Goal: Task Accomplishment & Management: Use online tool/utility

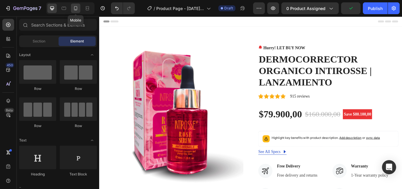
click at [76, 9] on icon at bounding box center [75, 9] width 1 height 1
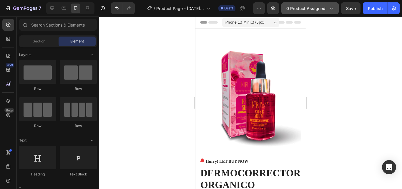
click at [311, 7] on span "0 product assigned" at bounding box center [306, 8] width 39 height 6
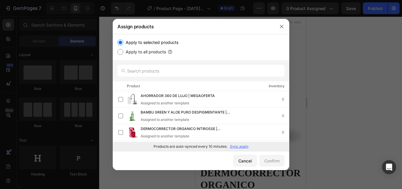
scroll to position [15, 0]
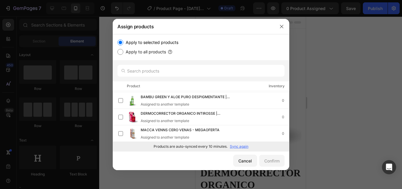
click at [238, 148] on p "Sync again" at bounding box center [239, 146] width 19 height 5
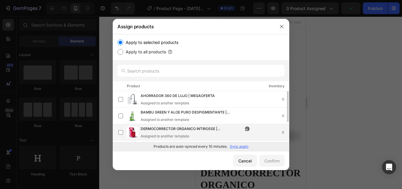
scroll to position [32, 0]
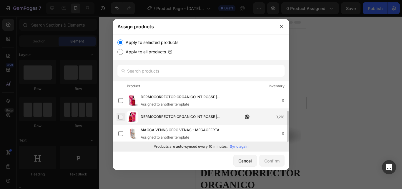
click at [123, 117] on label at bounding box center [120, 117] width 5 height 5
click at [266, 160] on div "Confirm" at bounding box center [271, 161] width 15 height 6
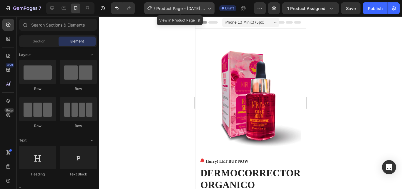
click at [211, 13] on div "/ Product Page - [DATE] 16:00:53" at bounding box center [179, 8] width 70 height 12
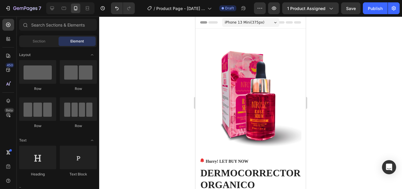
click at [201, 6] on div at bounding box center [201, 4] width 2 height 5
click at [263, 9] on icon "button" at bounding box center [260, 8] width 6 height 6
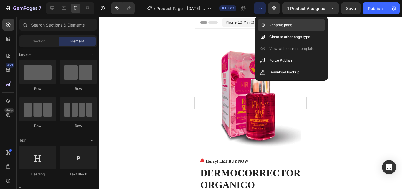
click at [274, 22] on div "Rename page" at bounding box center [292, 25] width 68 height 12
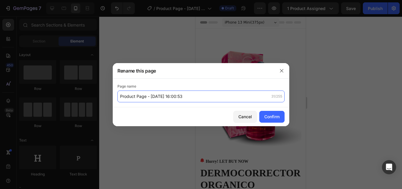
click at [200, 99] on input "Product Page - [DATE] 16:00:53" at bounding box center [200, 96] width 167 height 12
click at [218, 100] on input "INTIROSSE (2) | MEGAESTRENO" at bounding box center [200, 96] width 167 height 12
type input "INTIROSSE (2) | MEGAESTRENO 26/09"
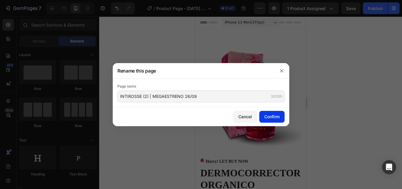
click at [271, 119] on div "Confirm" at bounding box center [271, 116] width 15 height 6
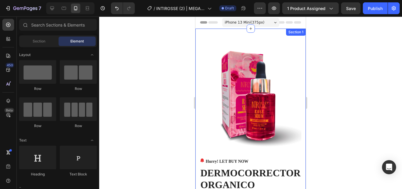
click at [294, 35] on div "Section 1" at bounding box center [296, 32] width 20 height 7
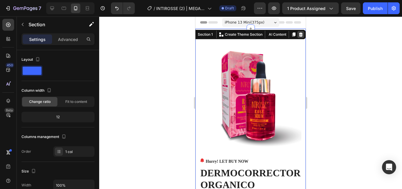
click at [299, 35] on icon at bounding box center [301, 34] width 4 height 4
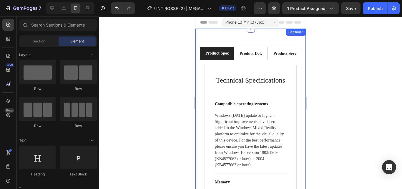
click at [287, 38] on div "Product Specifications Product Details Product Services Technical Specification…" at bounding box center [251, 160] width 110 height 262
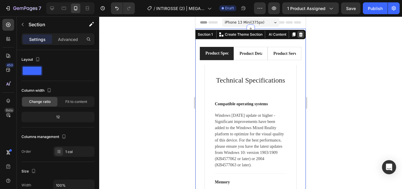
click at [299, 35] on icon at bounding box center [301, 34] width 4 height 4
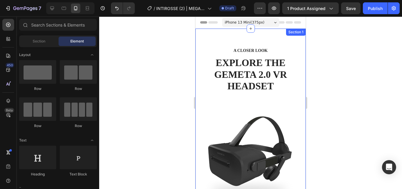
click at [297, 32] on div "Section 1" at bounding box center [295, 31] width 17 height 5
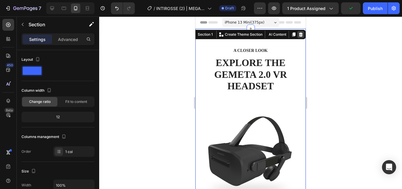
click at [299, 33] on div at bounding box center [300, 34] width 7 height 7
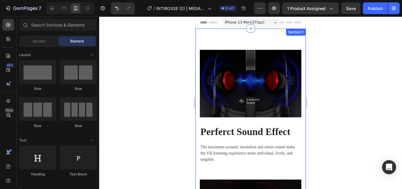
click at [297, 32] on div "Section 1" at bounding box center [295, 31] width 17 height 5
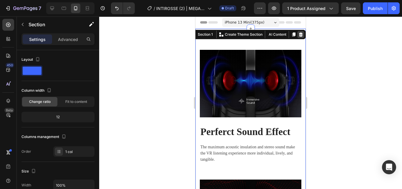
click at [299, 34] on icon at bounding box center [301, 34] width 5 height 5
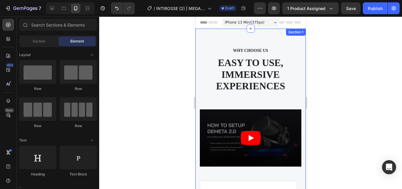
click at [292, 33] on div "Section 1" at bounding box center [295, 31] width 17 height 5
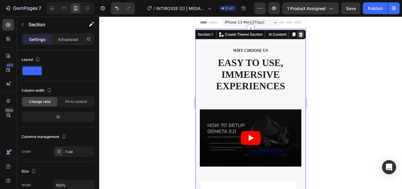
click at [299, 35] on icon at bounding box center [301, 34] width 5 height 5
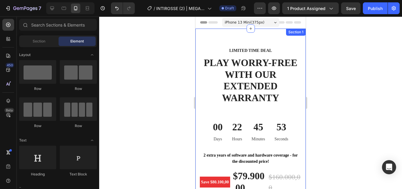
click at [297, 32] on div "Section 1" at bounding box center [295, 31] width 17 height 5
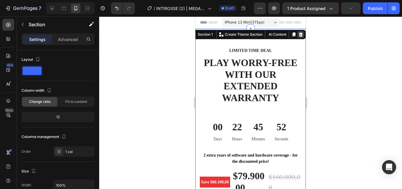
click at [299, 34] on icon at bounding box center [301, 34] width 5 height 5
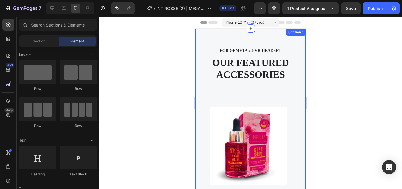
click at [296, 33] on div "Section 1" at bounding box center [295, 31] width 17 height 5
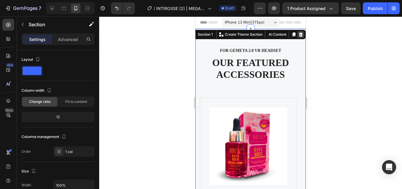
click at [299, 36] on div at bounding box center [300, 34] width 7 height 7
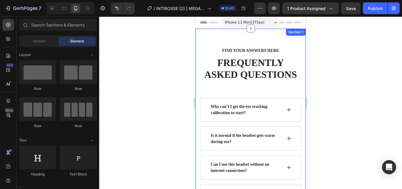
click at [292, 34] on div "Section 1" at bounding box center [295, 31] width 17 height 5
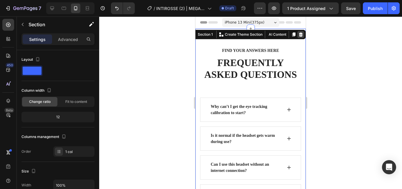
click at [299, 35] on icon at bounding box center [301, 34] width 5 height 5
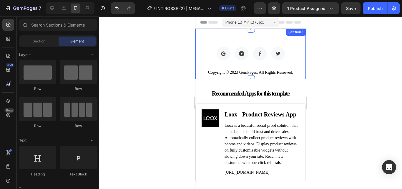
click at [298, 33] on div "Section 1" at bounding box center [295, 31] width 17 height 5
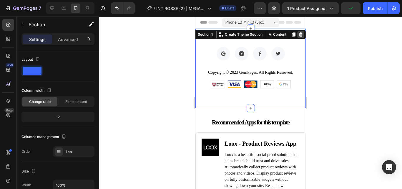
click at [299, 36] on div at bounding box center [300, 34] width 7 height 7
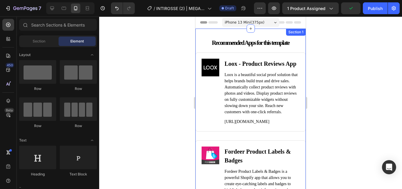
scroll to position [0, 0]
click at [294, 34] on div "Section 1" at bounding box center [295, 31] width 17 height 5
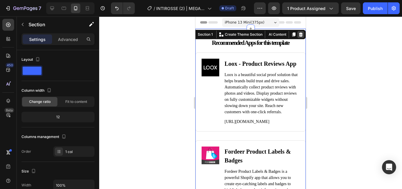
click at [299, 36] on icon at bounding box center [301, 34] width 4 height 4
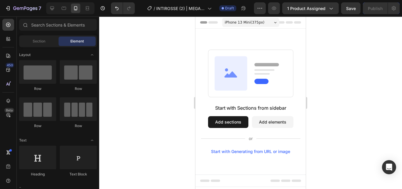
click at [244, 43] on div "Start with Sections from sidebar Add sections Add elements Start with Generatin…" at bounding box center [251, 102] width 110 height 146
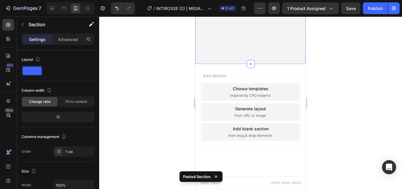
scroll to position [241, 0]
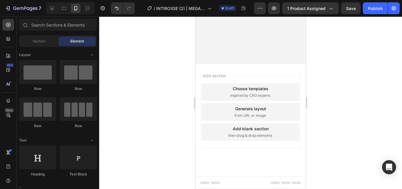
click at [235, 120] on div "Add section Choose templates inspired by CRO experts Generate layout from URL o…" at bounding box center [251, 120] width 110 height 112
click at [238, 116] on div "Add section Choose templates inspired by CRO experts Generate layout from URL o…" at bounding box center [251, 120] width 110 height 112
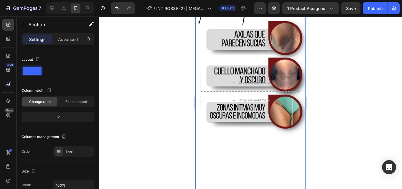
scroll to position [360, 0]
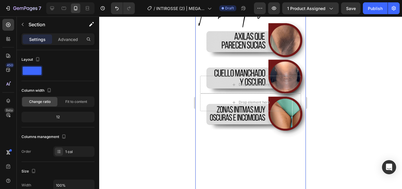
click at [256, 138] on div "Background Image" at bounding box center [251, 93] width 110 height 196
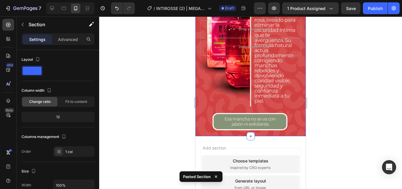
scroll to position [637, 0]
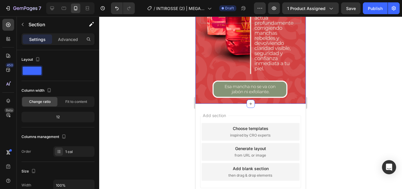
click at [201, 96] on div "Background Image" at bounding box center [251, 5] width 110 height 196
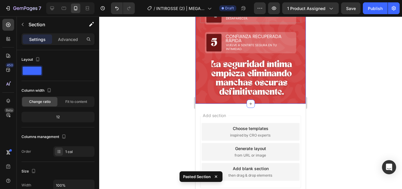
scroll to position [821, 0]
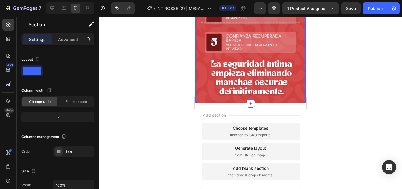
click at [207, 95] on div "Background Image" at bounding box center [251, 5] width 110 height 196
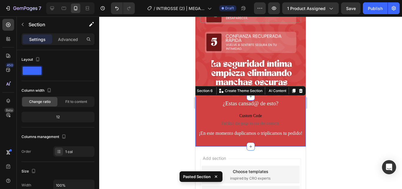
click at [365, 98] on div at bounding box center [250, 102] width 303 height 172
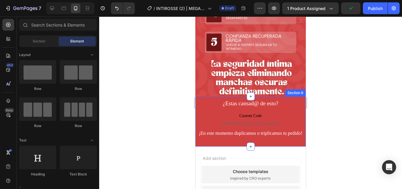
click at [224, 138] on div "¿Estas cansad@ de esto? Heading Custom Code Publish the page to see the content…" at bounding box center [251, 121] width 110 height 50
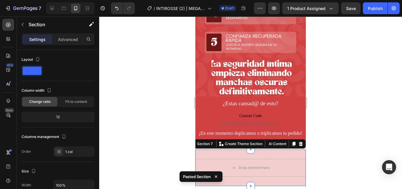
click at [338, 119] on div at bounding box center [250, 102] width 303 height 172
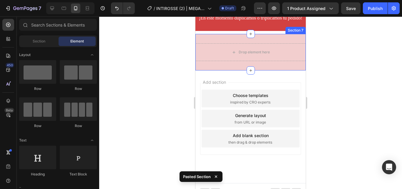
scroll to position [935, 0]
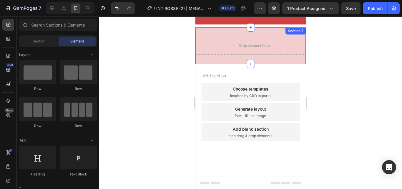
click at [227, 63] on div "Drop element here Section 7" at bounding box center [251, 45] width 110 height 37
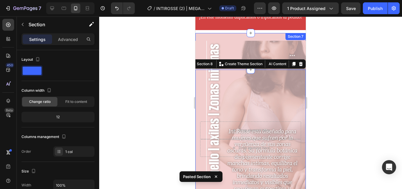
scroll to position [930, 0]
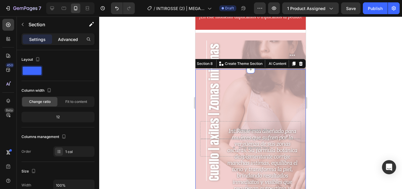
click at [64, 39] on p "Advanced" at bounding box center [68, 39] width 20 height 6
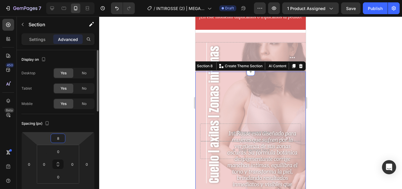
click at [72, 0] on html "7 Version history / INTIROSSE (2) | MEGAESTRENO 26/09 Draft Preview 1 product a…" at bounding box center [201, 0] width 402 height 0
type input "0"
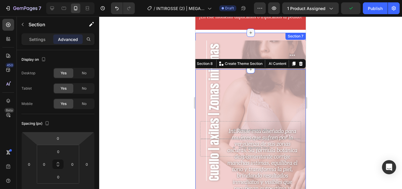
click at [249, 34] on icon at bounding box center [251, 32] width 5 height 5
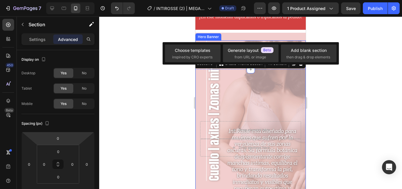
click at [215, 37] on div "Hero Banner" at bounding box center [209, 36] width 24 height 5
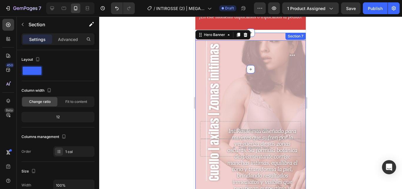
click at [265, 37] on div "Drop element here Section 7" at bounding box center [251, 51] width 110 height 37
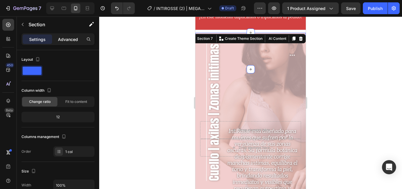
click at [72, 43] on div "Advanced" at bounding box center [67, 38] width 29 height 9
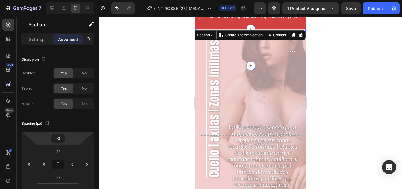
type input "-6"
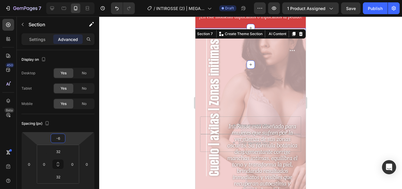
drag, startPoint x: 72, startPoint y: 135, endPoint x: 74, endPoint y: 137, distance: 3.5
click at [74, 0] on html "7 Version history / INTIROSSE (2) | MEGAESTRENO 26/09 Draft Preview 1 product a…" at bounding box center [201, 0] width 402 height 0
click at [316, 120] on div at bounding box center [250, 102] width 303 height 172
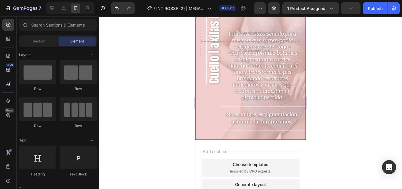
scroll to position [1022, 0]
click at [217, 131] on div "Background Image" at bounding box center [251, 41] width 110 height 196
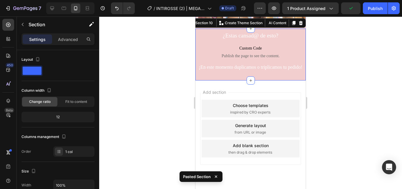
scroll to position [1158, 0]
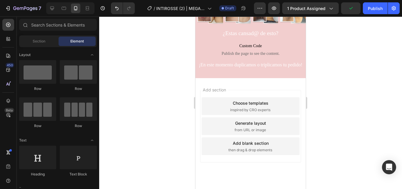
click at [212, 78] on div "Add section Choose templates inspired by CRO experts Generate layout from URL o…" at bounding box center [251, 134] width 110 height 112
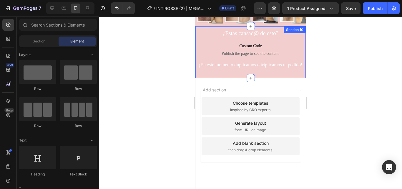
click at [218, 77] on div "¿Estas cansad@ de esto? Heading Custom Code Publish the page to see the content…" at bounding box center [251, 52] width 110 height 52
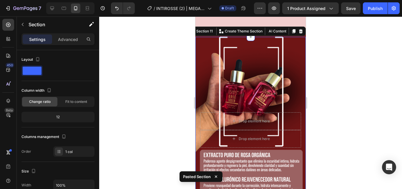
scroll to position [1309, 0]
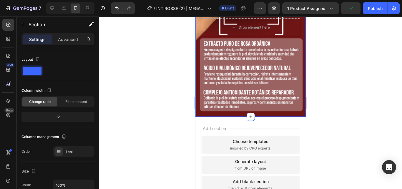
click at [213, 109] on div "Background Image" at bounding box center [251, 18] width 110 height 196
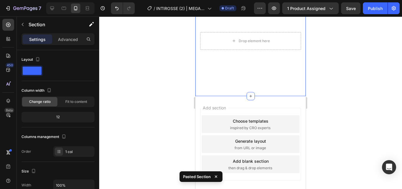
scroll to position [1431, 0]
click at [220, 90] on video "Background Image" at bounding box center [251, 40] width 110 height 110
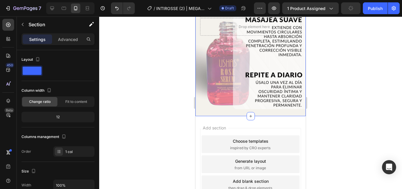
scroll to position [1650, 0]
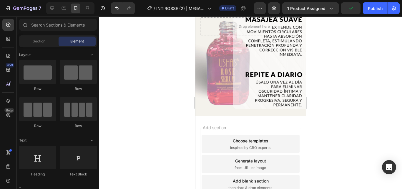
click at [215, 116] on div "Add section Choose templates inspired by CRO experts Generate layout from URL o…" at bounding box center [251, 172] width 110 height 112
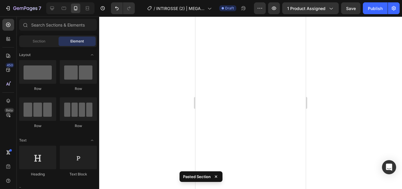
scroll to position [1899, 0]
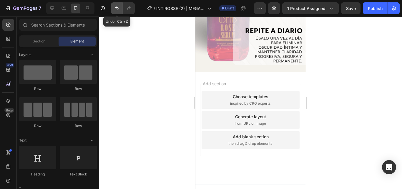
click at [116, 9] on icon "Undo/Redo" at bounding box center [117, 8] width 6 height 6
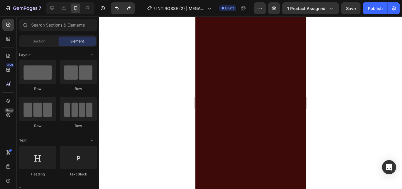
scroll to position [1694, 0]
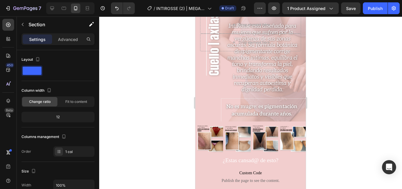
scroll to position [1030, 0]
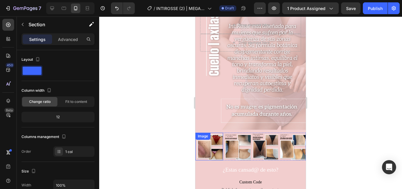
click at [221, 140] on img at bounding box center [210, 147] width 28 height 28
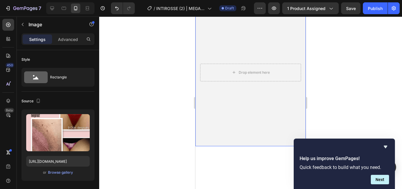
scroll to position [0, 0]
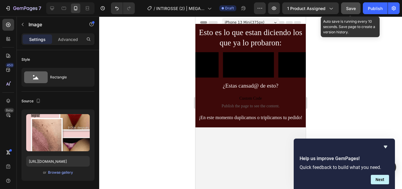
click at [357, 6] on button "Save" at bounding box center [350, 8] width 19 height 12
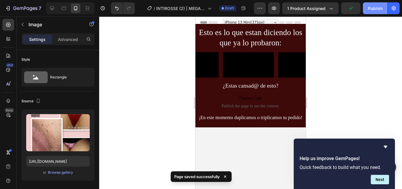
click at [369, 10] on div "Publish" at bounding box center [375, 8] width 15 height 6
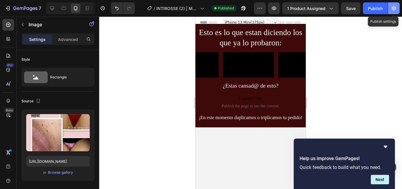
click at [393, 11] on icon "button" at bounding box center [394, 8] width 6 height 6
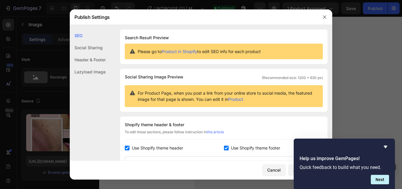
click at [128, 146] on input "checkbox" at bounding box center [127, 147] width 5 height 5
checkbox input "false"
click at [224, 148] on input "checkbox" at bounding box center [226, 147] width 5 height 5
checkbox input "false"
click at [292, 171] on button "Apply Settings" at bounding box center [307, 170] width 39 height 12
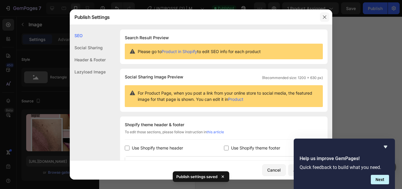
click at [325, 21] on button "button" at bounding box center [324, 16] width 9 height 9
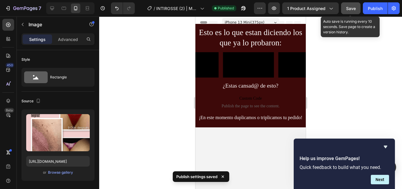
click at [353, 10] on span "Save" at bounding box center [351, 8] width 10 height 5
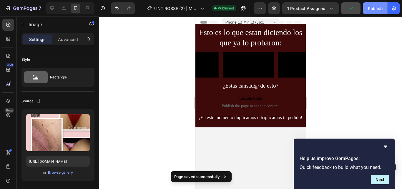
click at [374, 12] on button "Publish" at bounding box center [375, 8] width 25 height 12
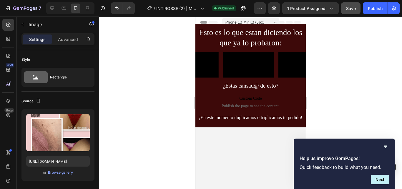
click at [348, 73] on div at bounding box center [250, 102] width 303 height 172
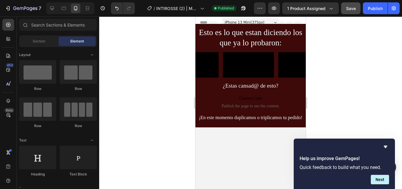
click at [358, 110] on div at bounding box center [250, 102] width 303 height 172
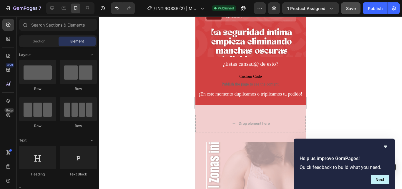
scroll to position [861, 0]
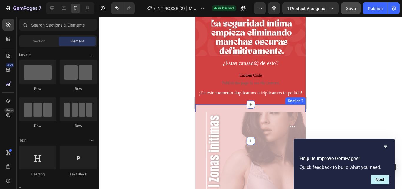
click at [264, 104] on div "Drop element here Section 7" at bounding box center [251, 122] width 110 height 37
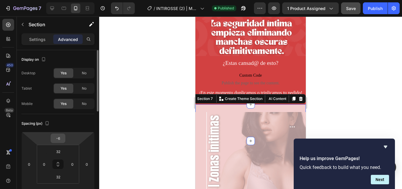
click at [62, 138] on input "-6" at bounding box center [58, 138] width 12 height 9
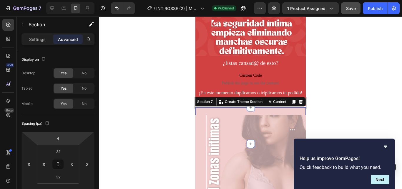
type input "6"
click at [67, 0] on html "7 Version history / INTIROSSE (2) | MEGAESTRENO 26/09 Published Preview 1 produ…" at bounding box center [201, 0] width 402 height 0
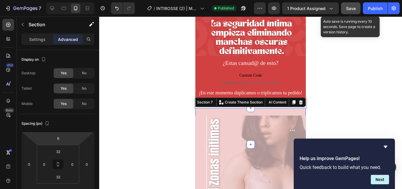
click at [349, 12] on button "Save" at bounding box center [350, 8] width 19 height 12
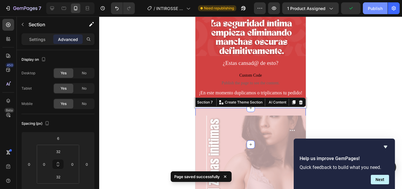
click at [373, 13] on button "Publish" at bounding box center [375, 8] width 25 height 12
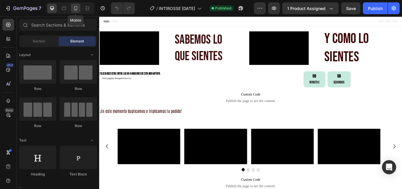
click at [75, 6] on icon at bounding box center [76, 8] width 6 height 6
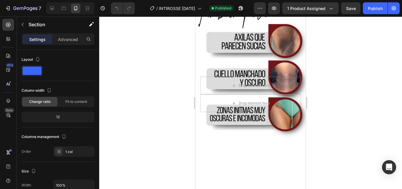
scroll to position [407, 0]
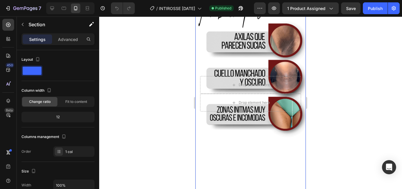
click at [221, 96] on div "Background Image" at bounding box center [251, 94] width 110 height 196
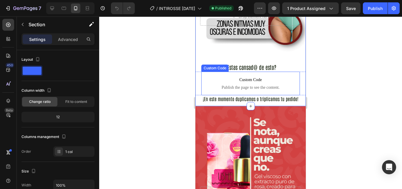
scroll to position [553, 0]
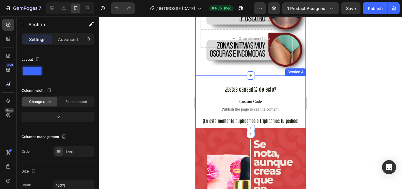
click at [270, 75] on div "¿Estas cansad@ de esto? Heading Custom Code Publish the page to see the content…" at bounding box center [251, 104] width 110 height 58
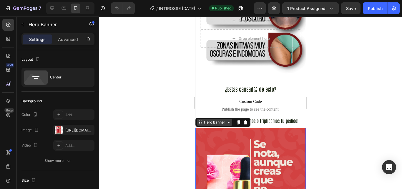
click at [228, 120] on icon at bounding box center [228, 122] width 5 height 5
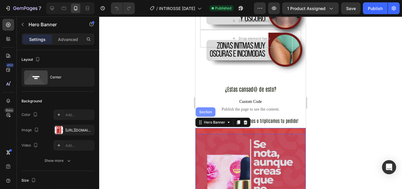
click at [202, 110] on div "Section" at bounding box center [205, 112] width 15 height 4
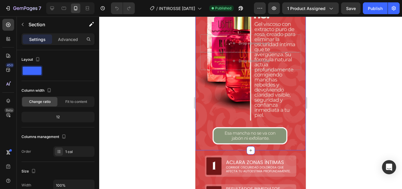
scroll to position [766, 0]
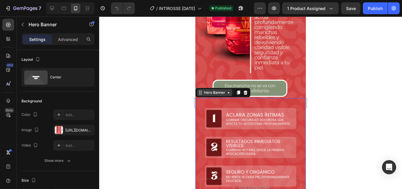
click at [229, 90] on icon at bounding box center [228, 92] width 5 height 5
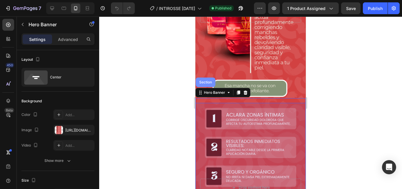
click at [205, 78] on div "Section" at bounding box center [206, 81] width 20 height 9
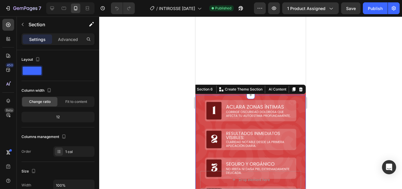
scroll to position [919, 0]
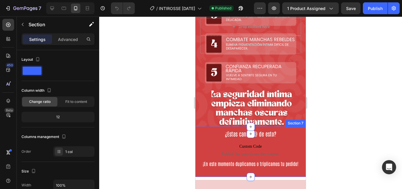
click at [197, 162] on div "¿Estas cansad@ de esto? Heading Custom Code Publish the page to see the content…" at bounding box center [251, 152] width 110 height 50
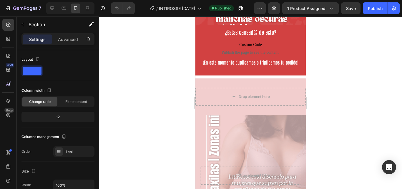
scroll to position [1012, 0]
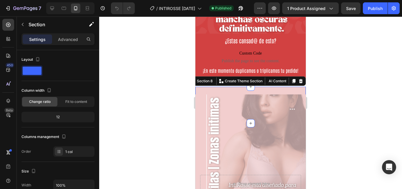
click at [235, 87] on div "Drop element here Section 8 You can create reusable sections Create Theme Secti…" at bounding box center [251, 105] width 110 height 37
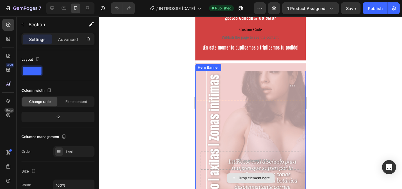
scroll to position [1021, 0]
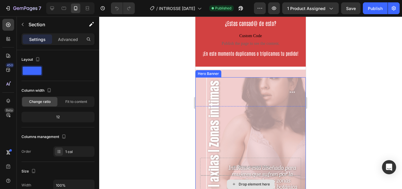
click at [239, 86] on div "Background Image" at bounding box center [251, 175] width 110 height 196
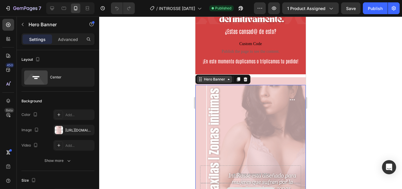
click at [230, 77] on icon at bounding box center [228, 79] width 5 height 5
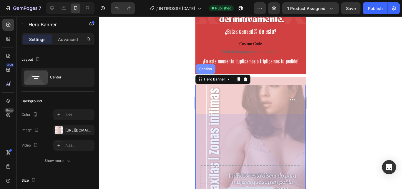
click at [207, 67] on div "Section" at bounding box center [205, 69] width 15 height 4
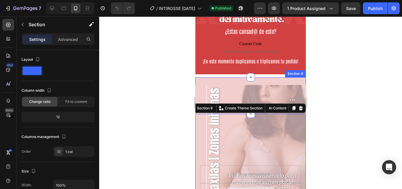
click at [238, 77] on div "Drop element here Section 8" at bounding box center [251, 95] width 110 height 37
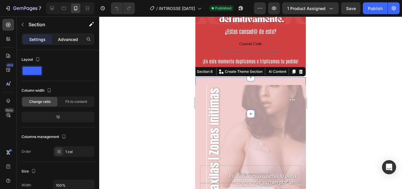
click at [79, 43] on div "Advanced" at bounding box center [67, 38] width 29 height 9
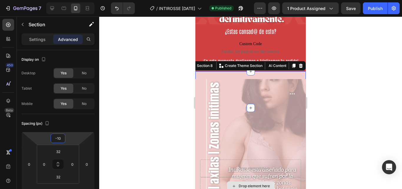
type input "-16"
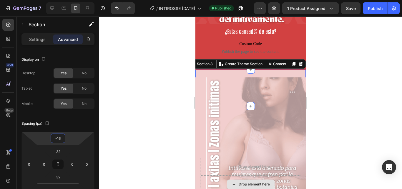
drag, startPoint x: 66, startPoint y: 132, endPoint x: 70, endPoint y: 136, distance: 5.6
click at [70, 0] on html "7 Version history / INTIROSSE 29/08/25 Published Preview 1 product assigned Sav…" at bounding box center [201, 0] width 402 height 0
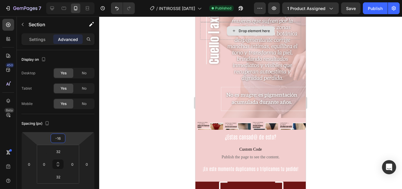
scroll to position [1167, 0]
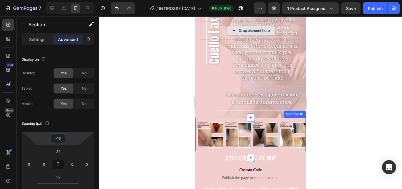
click at [229, 117] on div "Image Image Image Image Carousel Section 10" at bounding box center [251, 137] width 110 height 40
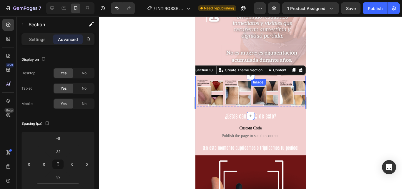
scroll to position [1209, 0]
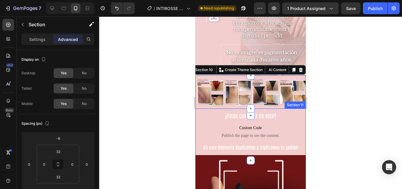
click at [228, 145] on div "¿Estas cansad@ de esto? Heading Custom Code Publish the page to see the content…" at bounding box center [251, 134] width 110 height 52
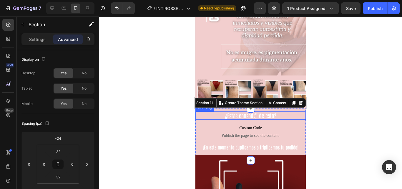
scroll to position [1298, 0]
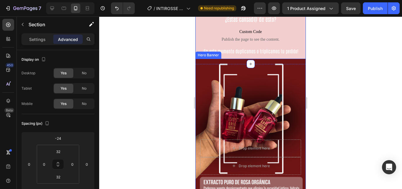
click at [202, 86] on div "Background Image" at bounding box center [251, 157] width 110 height 196
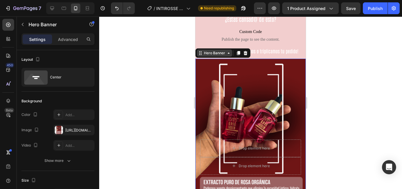
click at [230, 53] on icon at bounding box center [228, 53] width 5 height 5
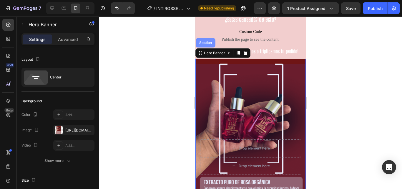
click at [206, 46] on div "Section" at bounding box center [206, 42] width 20 height 9
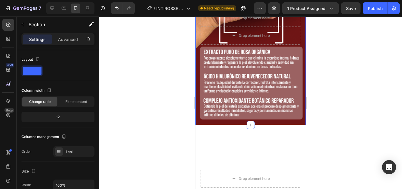
scroll to position [1438, 0]
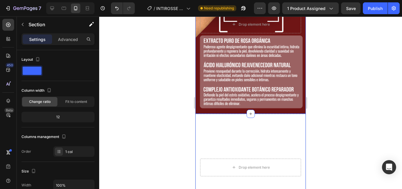
click at [273, 112] on video "Background Image" at bounding box center [251, 167] width 110 height 110
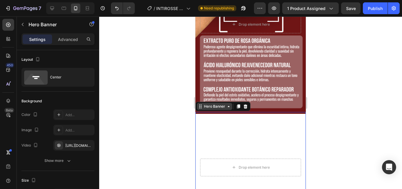
click at [230, 104] on icon at bounding box center [228, 106] width 5 height 5
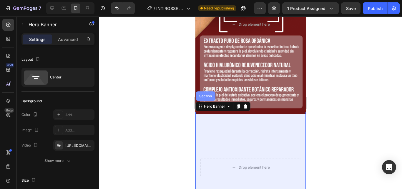
click at [207, 94] on div "Section" at bounding box center [205, 96] width 15 height 4
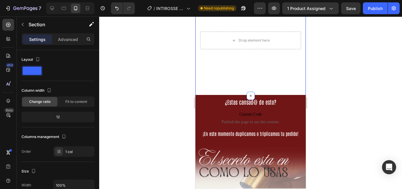
scroll to position [1571, 0]
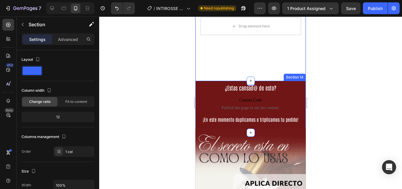
click at [299, 120] on div "¿Estas cansad@ de esto? Heading Custom Code Publish the page to see the content…" at bounding box center [251, 107] width 110 height 52
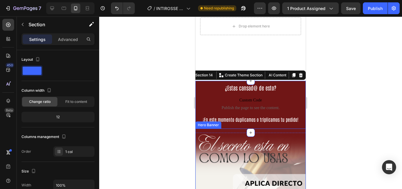
scroll to position [1592, 0]
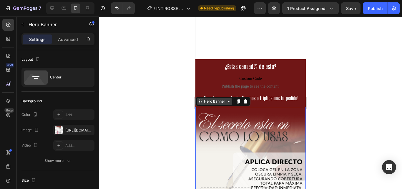
click at [228, 99] on icon at bounding box center [228, 101] width 5 height 5
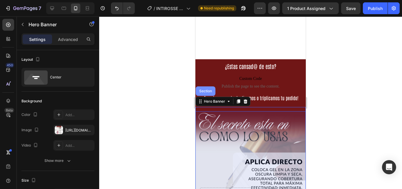
click at [210, 89] on div "Section" at bounding box center [205, 91] width 15 height 4
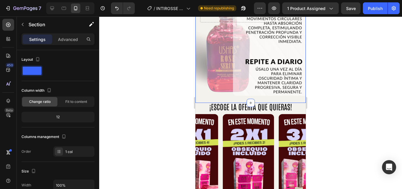
scroll to position [1806, 0]
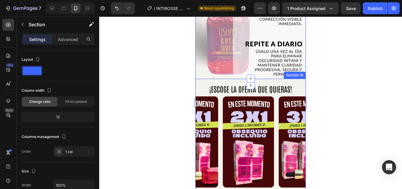
click at [200, 79] on div "¡ESCOGE LA OFERTA QUE QUIERAS! Heading Image Image Image Carousel ¡TODOS TUS PE…" at bounding box center [251, 185] width 110 height 212
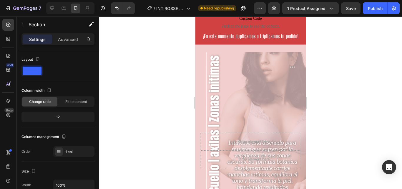
scroll to position [1039, 0]
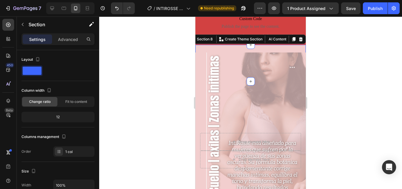
click at [269, 50] on div "Drop element here Section 8 You can create reusable sections Create Theme Secti…" at bounding box center [251, 63] width 110 height 37
click at [69, 39] on p "Advanced" at bounding box center [68, 39] width 20 height 6
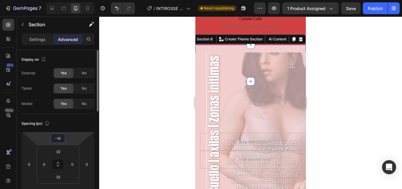
click at [64, 138] on input "-16" at bounding box center [58, 138] width 12 height 9
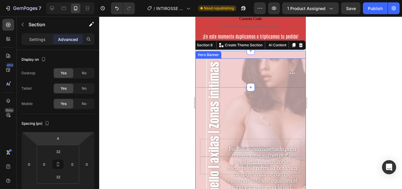
click at [72, 0] on html "7 Version history / INTIROSSE 29/08/25 Need republishing Preview 1 product assi…" at bounding box center [201, 0] width 402 height 0
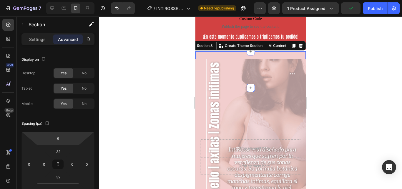
type input "8"
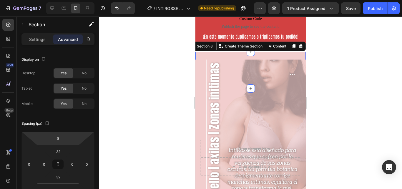
click at [64, 0] on html "7 Version history / INTIROSSE 29/08/25 Need republishing Preview 1 product assi…" at bounding box center [201, 0] width 402 height 0
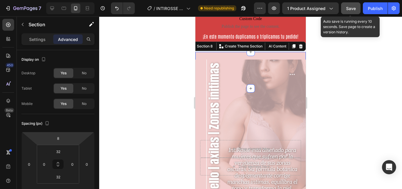
click at [349, 8] on span "Save" at bounding box center [351, 8] width 10 height 5
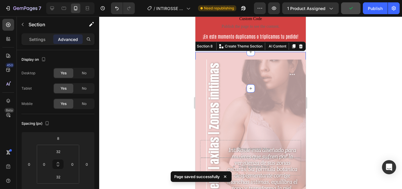
click at [347, 57] on div at bounding box center [250, 102] width 303 height 172
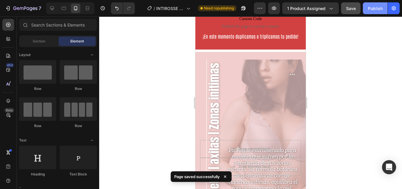
click at [377, 5] on button "Publish" at bounding box center [375, 8] width 25 height 12
